Goal: Information Seeking & Learning: Learn about a topic

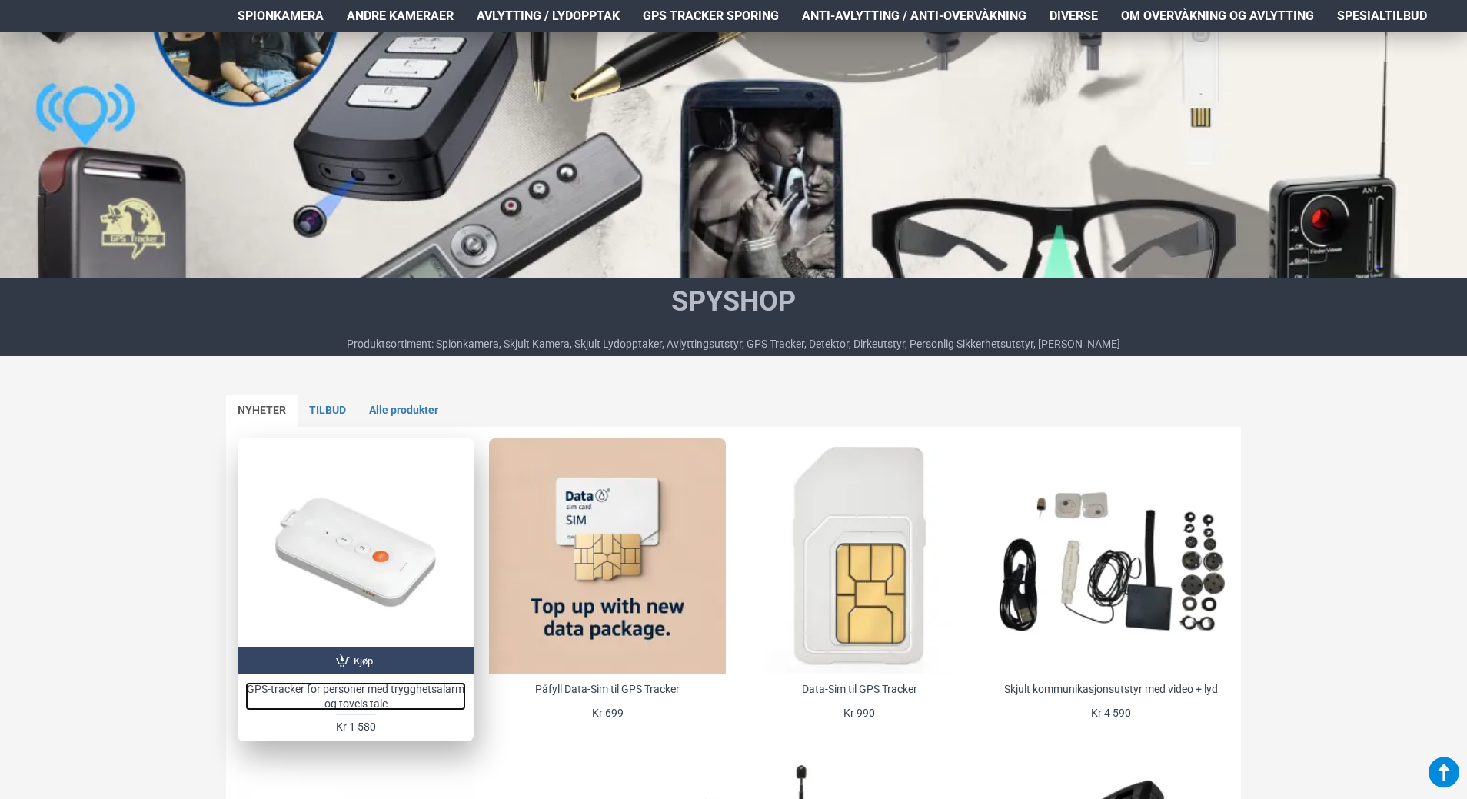
click at [393, 685] on link "GPS-tracker for personer med trygghetsalarm og toveis tale" at bounding box center [355, 696] width 221 height 28
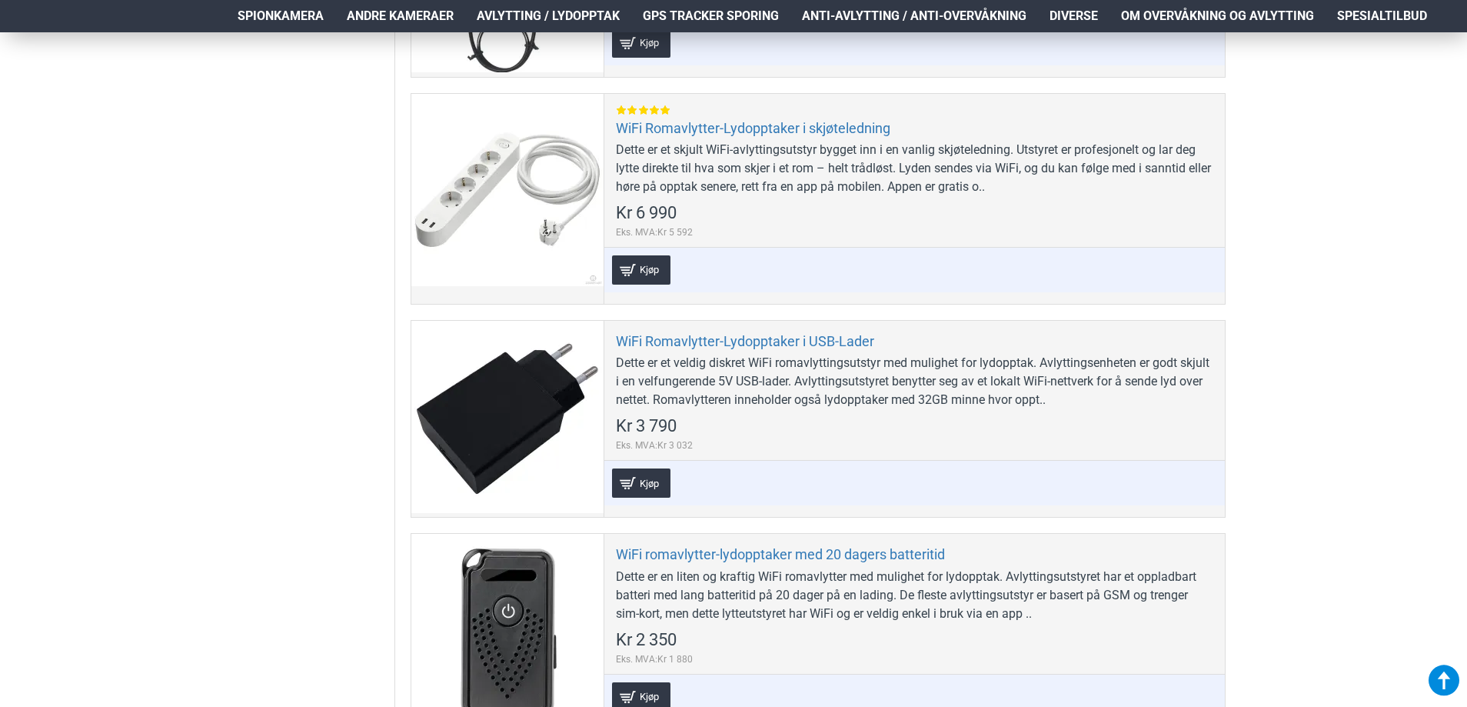
scroll to position [1923, 0]
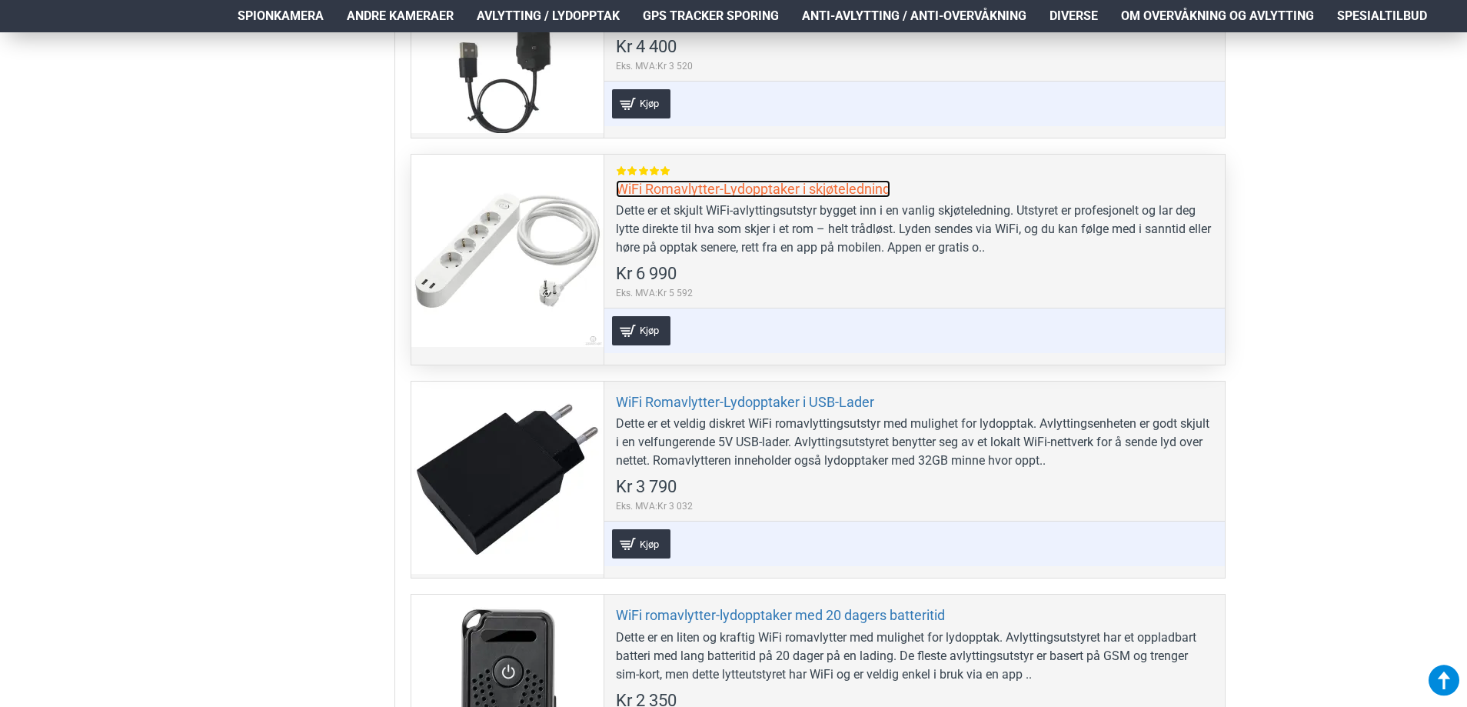
click at [648, 185] on link "WiFi Romavlytter-Lydopptaker i skjøteledning" at bounding box center [753, 189] width 275 height 18
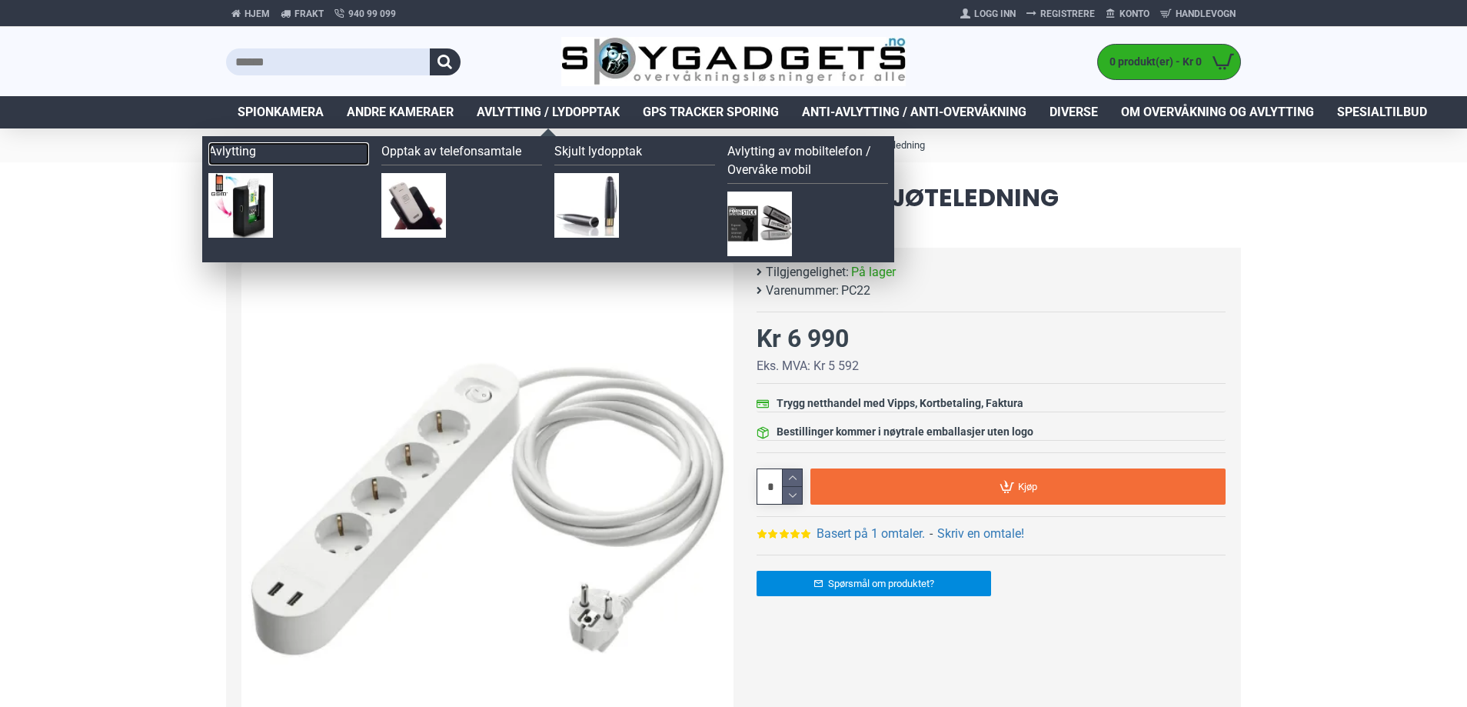
click at [244, 151] on link "Avlytting" at bounding box center [288, 153] width 161 height 23
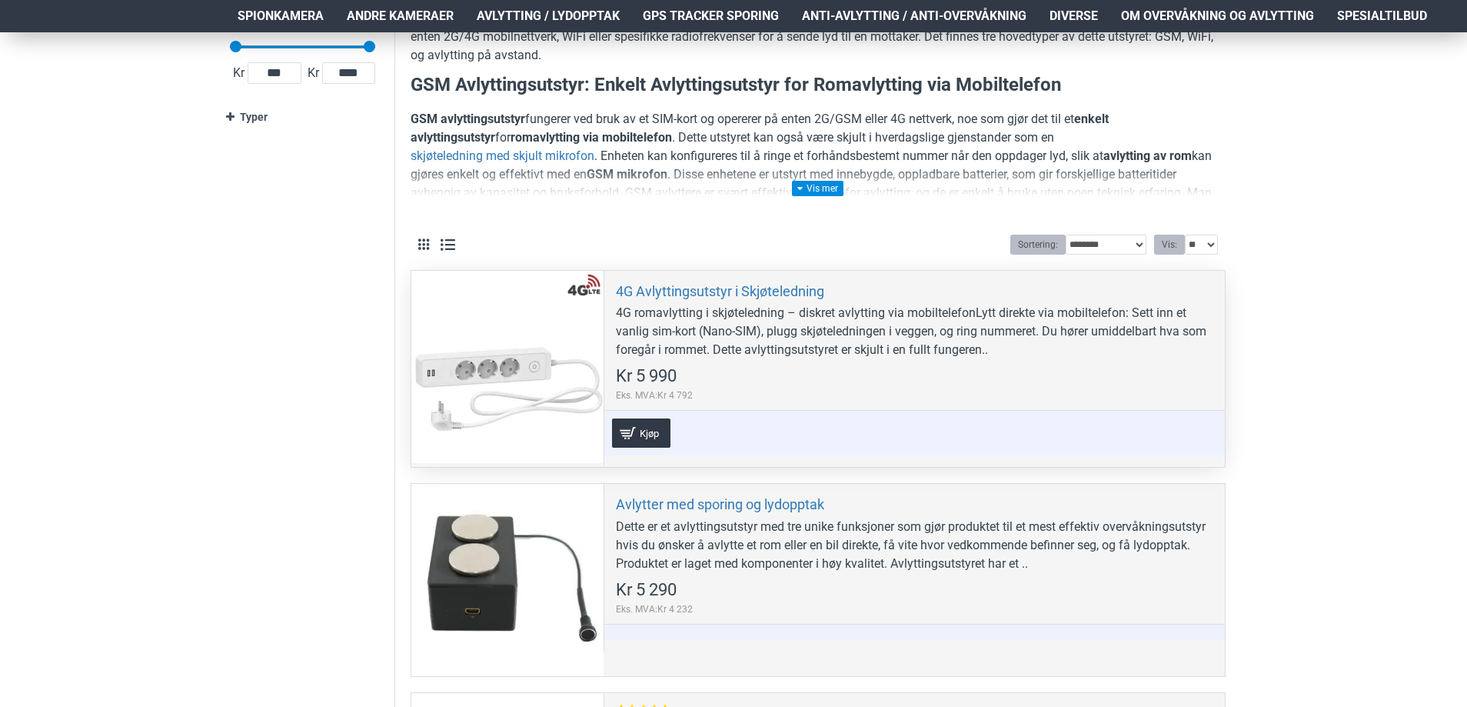
scroll to position [308, 0]
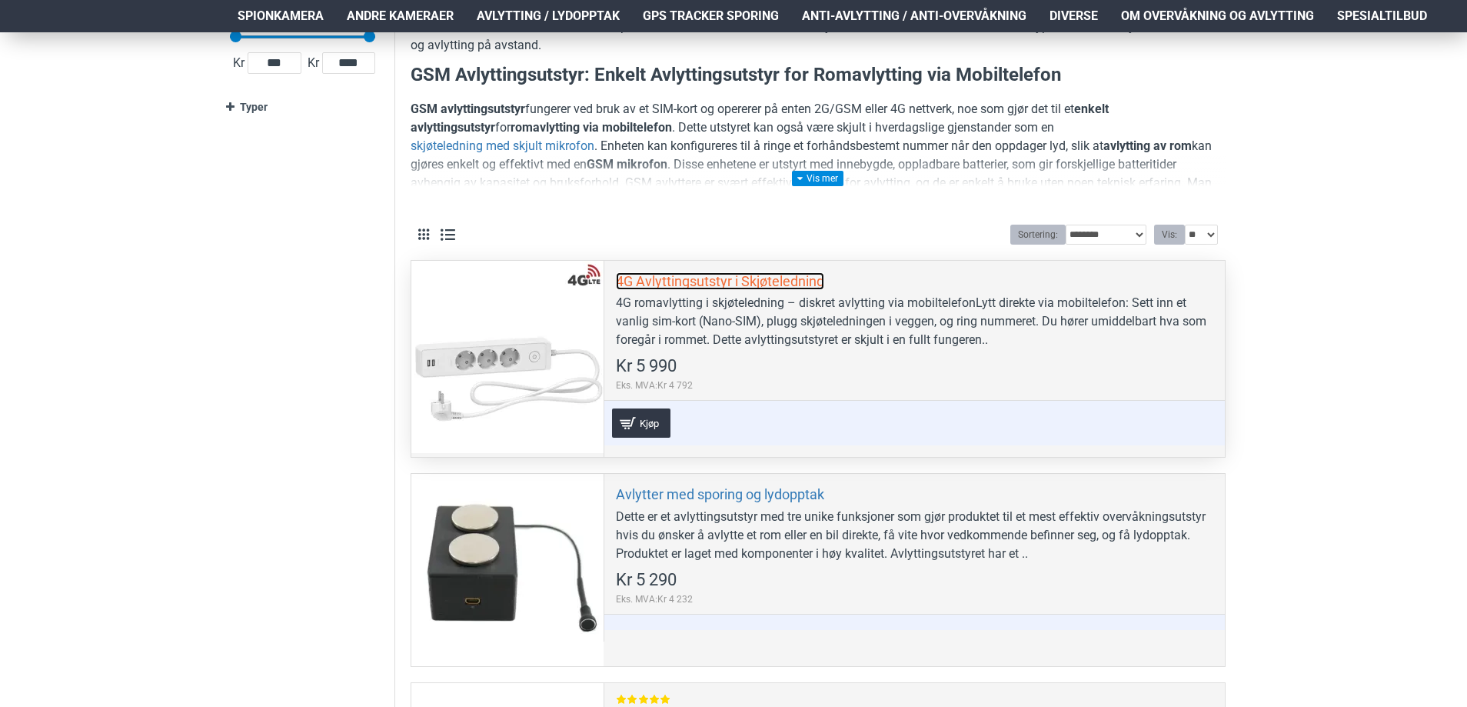
click at [778, 279] on link "4G Avlyttingsutstyr i Skjøteledning" at bounding box center [720, 281] width 208 height 18
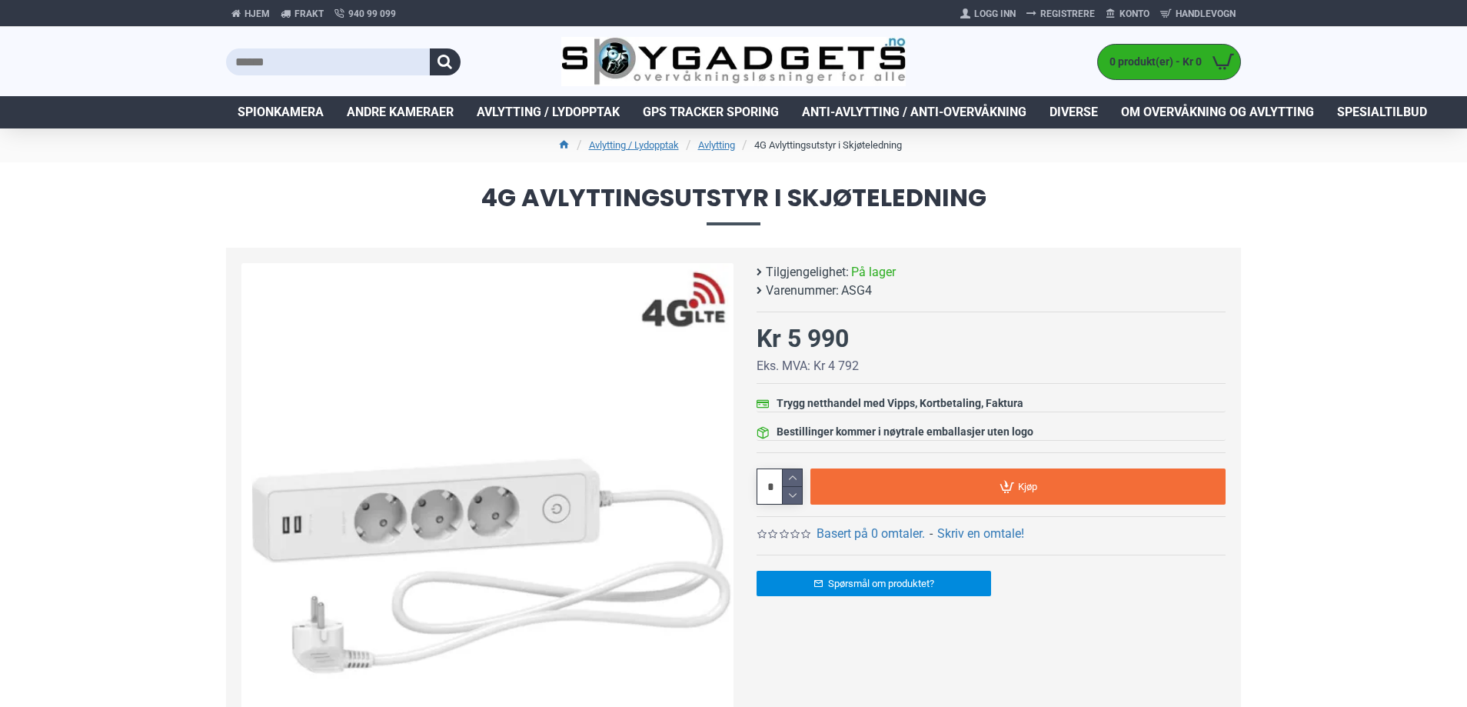
click at [860, 285] on span "ASG4" at bounding box center [856, 290] width 31 height 18
copy span "ASG4"
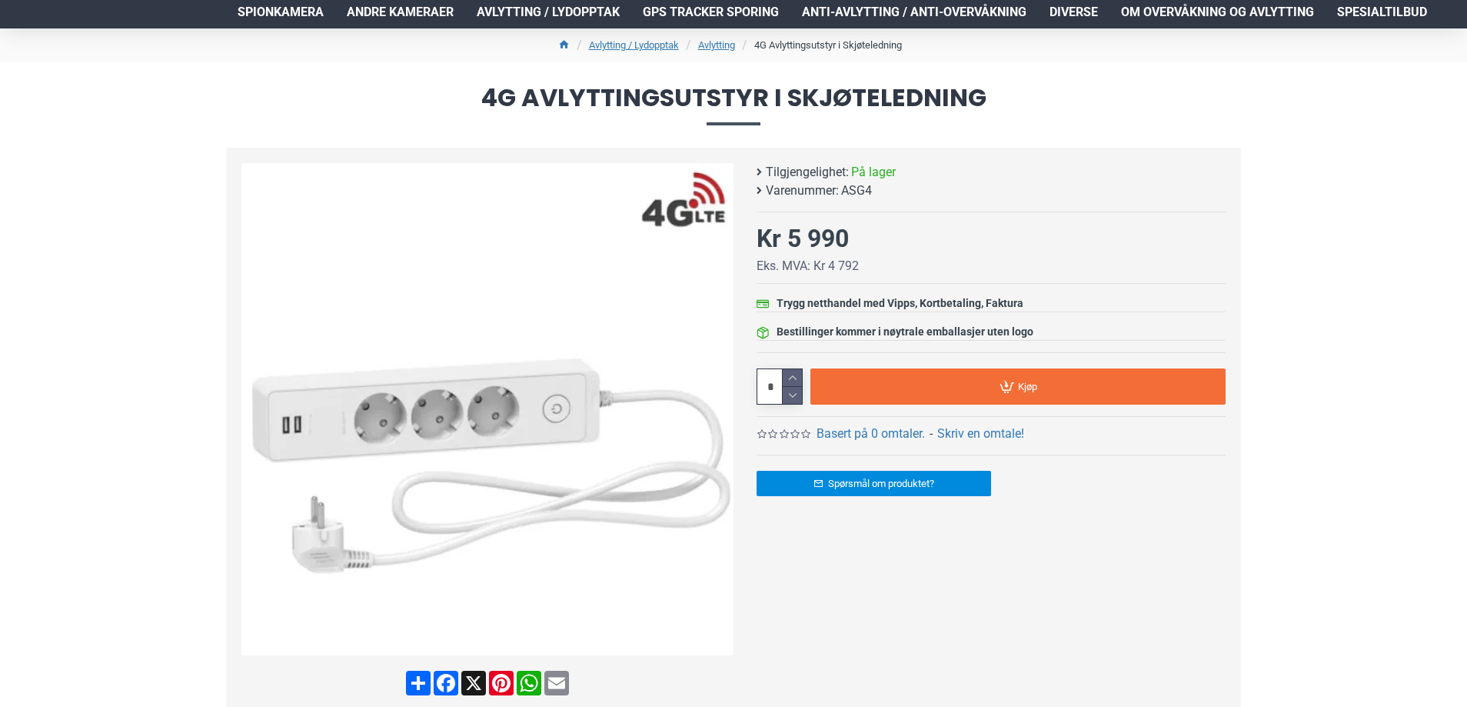
scroll to position [77, 0]
